Goal: Information Seeking & Learning: Learn about a topic

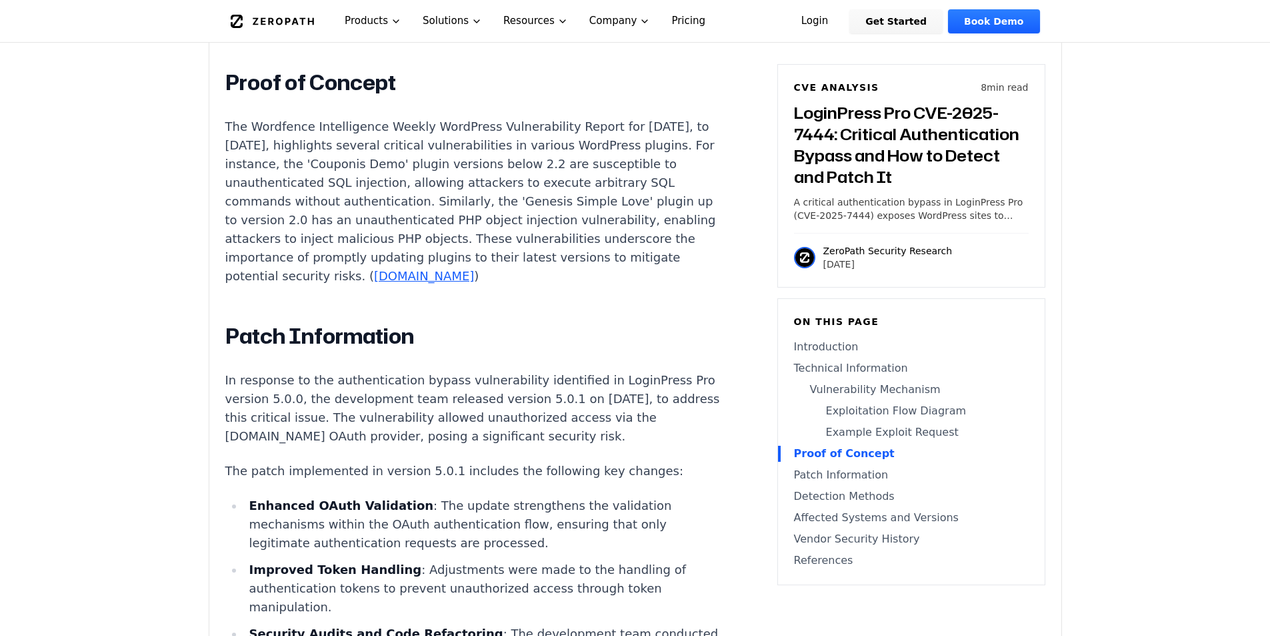
scroll to position [2601, 0]
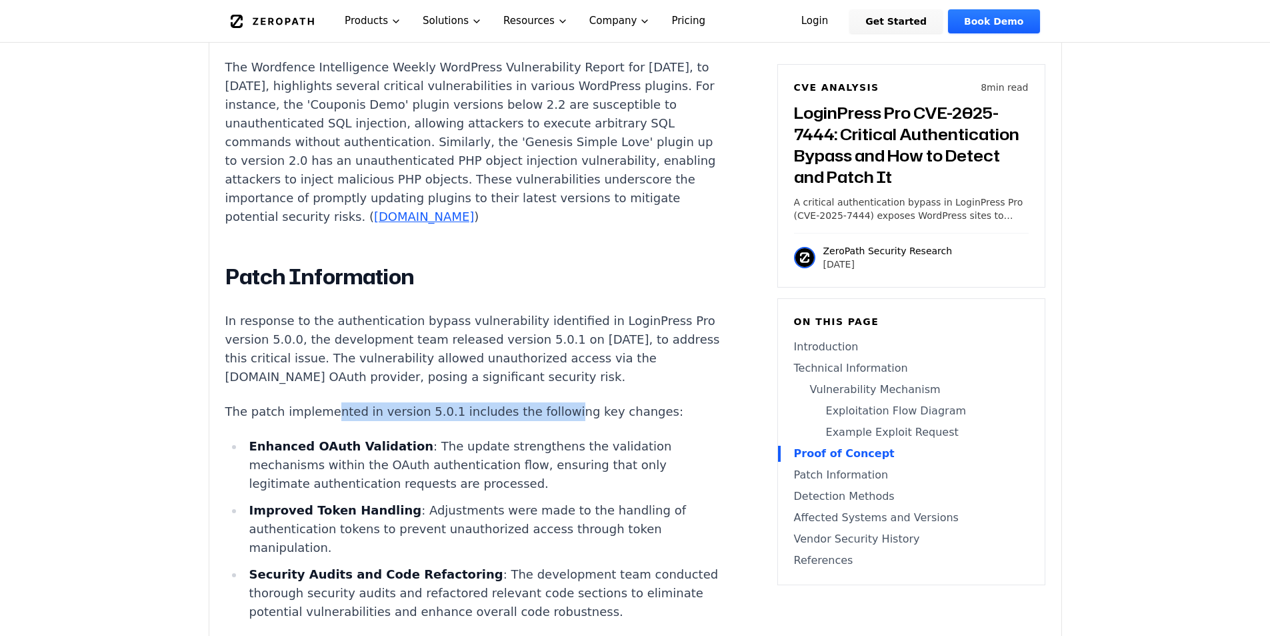
drag, startPoint x: 327, startPoint y: 462, endPoint x: 540, endPoint y: 462, distance: 212.7
click at [540, 421] on p "The patch implemented in version 5.0.1 includes the following key changes:" at bounding box center [473, 411] width 496 height 19
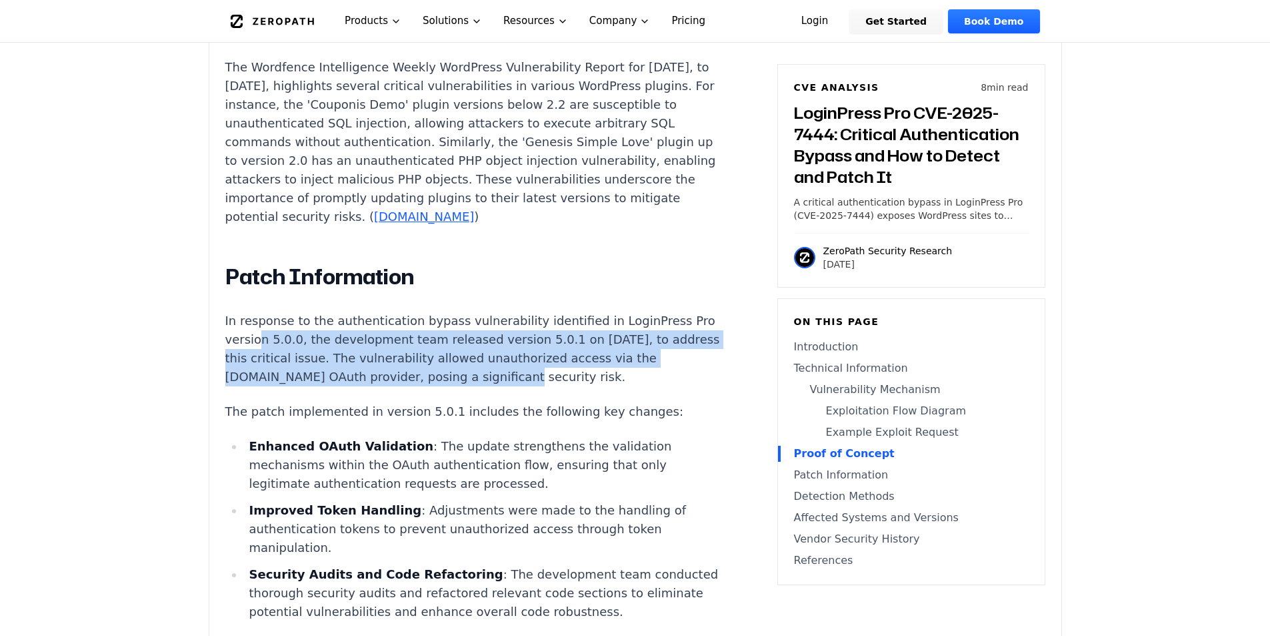
drag, startPoint x: 279, startPoint y: 384, endPoint x: 545, endPoint y: 416, distance: 268.0
click at [545, 386] on p "In response to the authentication bypass vulnerability identified in LoginPress…" at bounding box center [473, 348] width 496 height 75
click at [344, 386] on p "In response to the authentication bypass vulnerability identified in LoginPress…" at bounding box center [473, 348] width 496 height 75
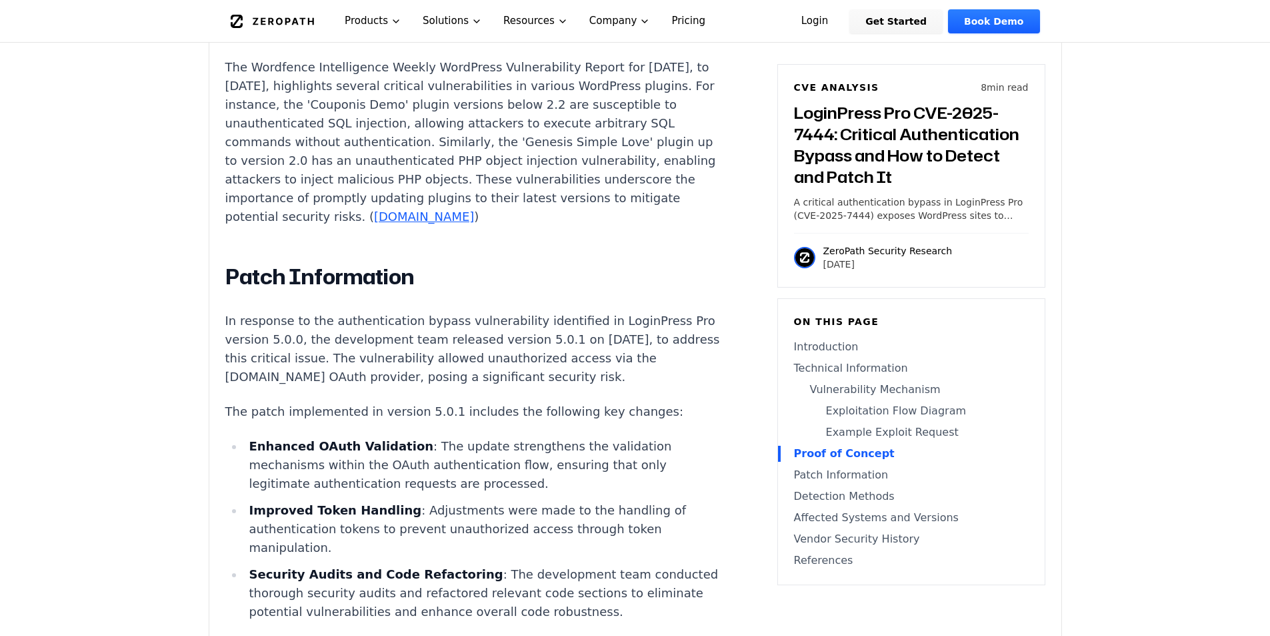
drag, startPoint x: 400, startPoint y: 423, endPoint x: 683, endPoint y: 425, distance: 282.8
click at [683, 425] on article "LoginPress Pro CVE-2025-7444: Critical Authentication Bypass and How to Detect …" at bounding box center [493, 83] width 536 height 3529
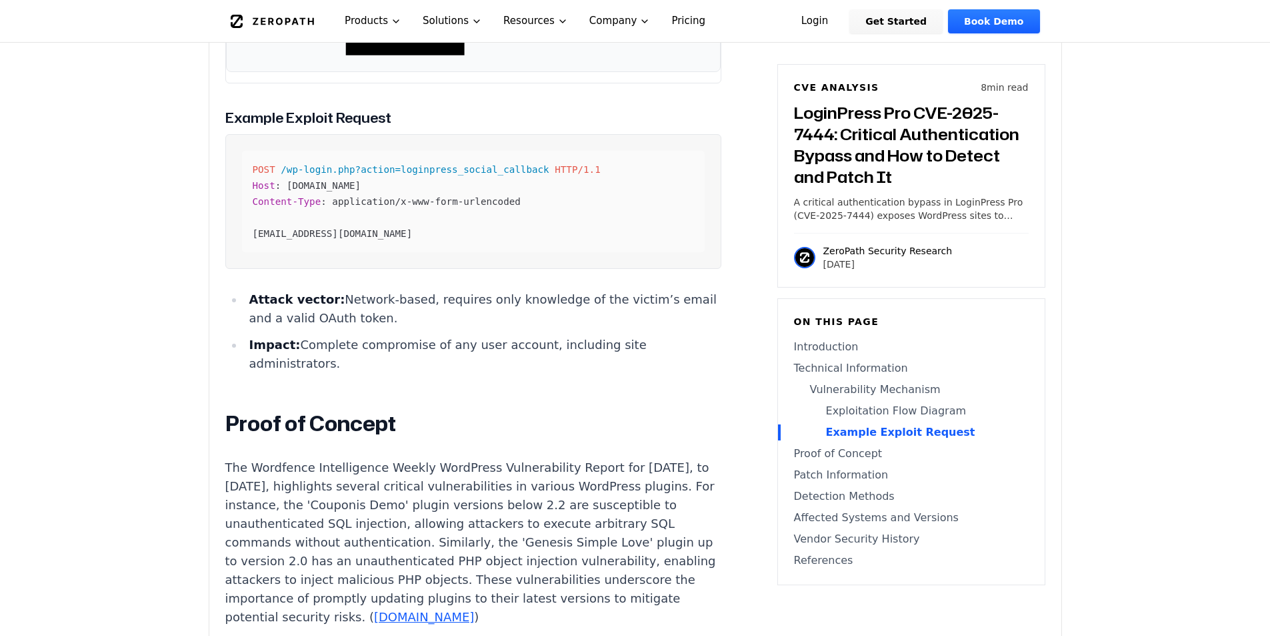
scroll to position [0, 15]
drag, startPoint x: 253, startPoint y: 187, endPoint x: 644, endPoint y: 255, distance: 396.7
click at [644, 255] on pre "POST /wp-login.php?action=loginpress_social_callback HTTP/1.1 Host : [DOMAIN_NA…" at bounding box center [473, 201] width 496 height 135
copy code "POST /wp-login.php?action=loginpress_social_callback HTTP/1.1 Host : [DOMAIN_NA…"
